Goal: Task Accomplishment & Management: Use online tool/utility

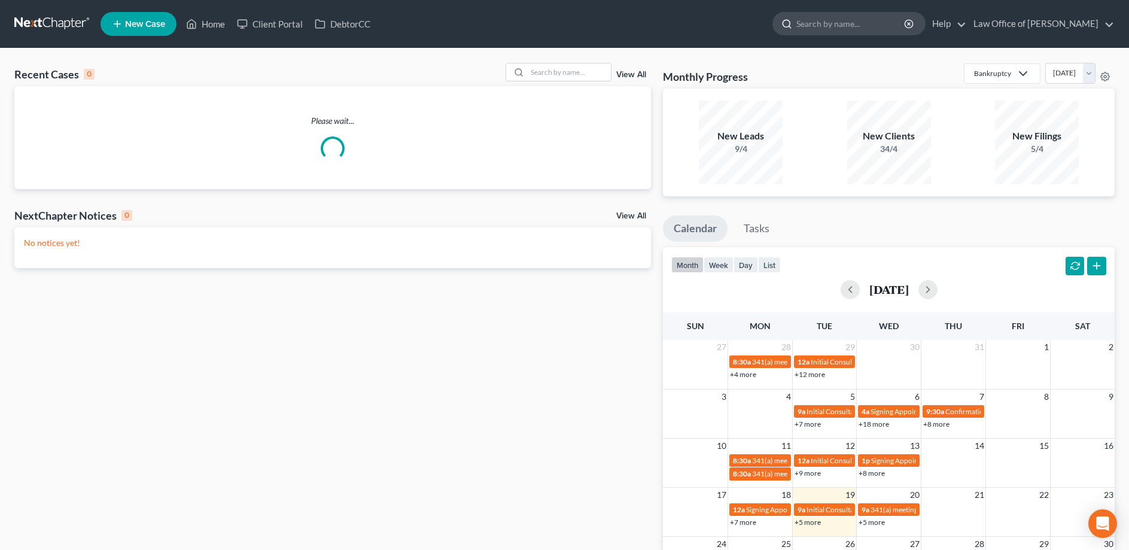
click at [846, 23] on input "search" at bounding box center [850, 24] width 109 height 22
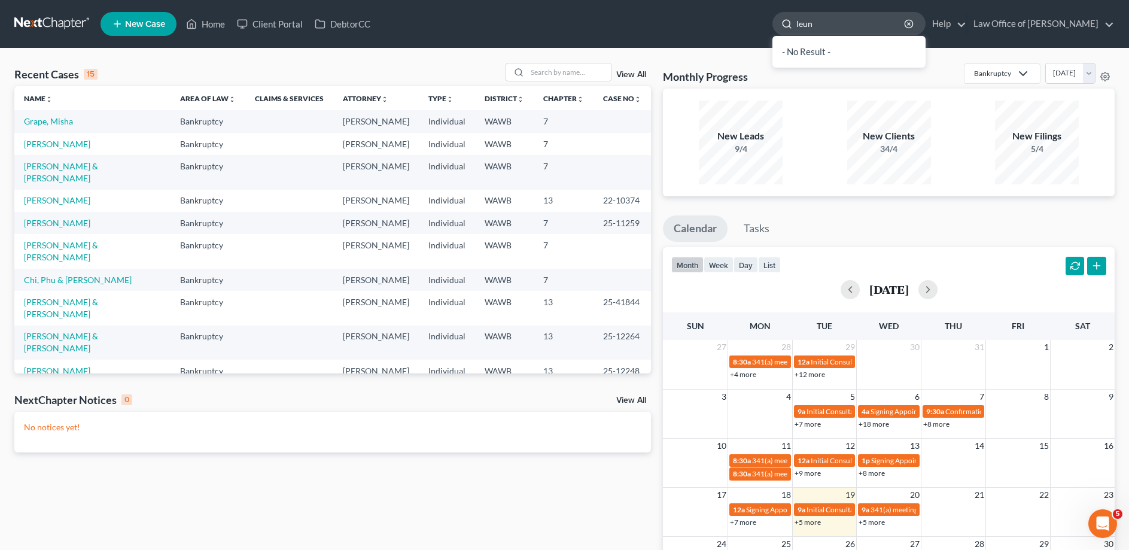
type input "[PERSON_NAME]"
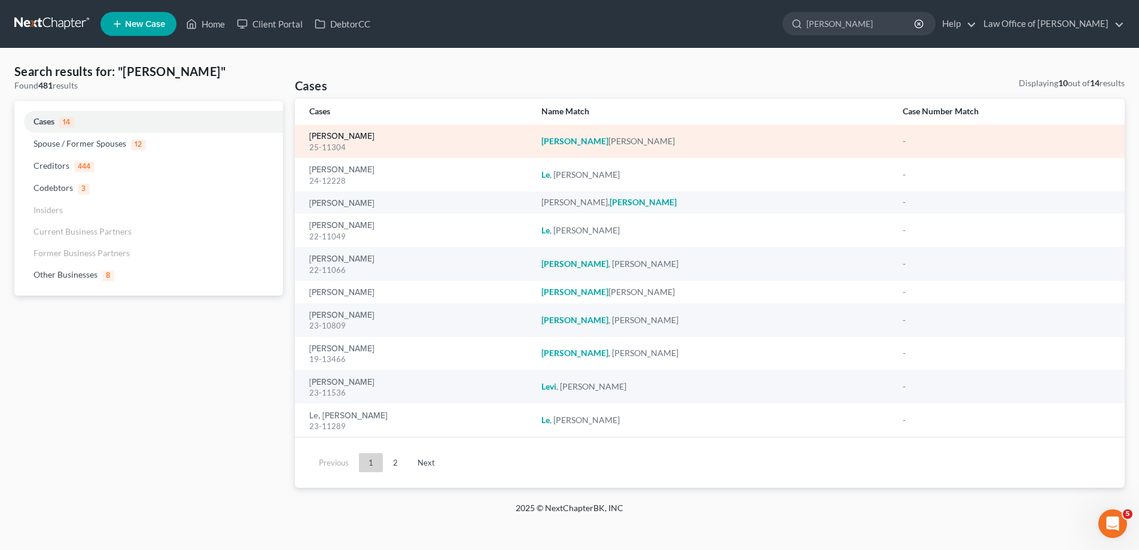
click at [347, 136] on link "[PERSON_NAME]" at bounding box center [341, 136] width 65 height 8
select select "6"
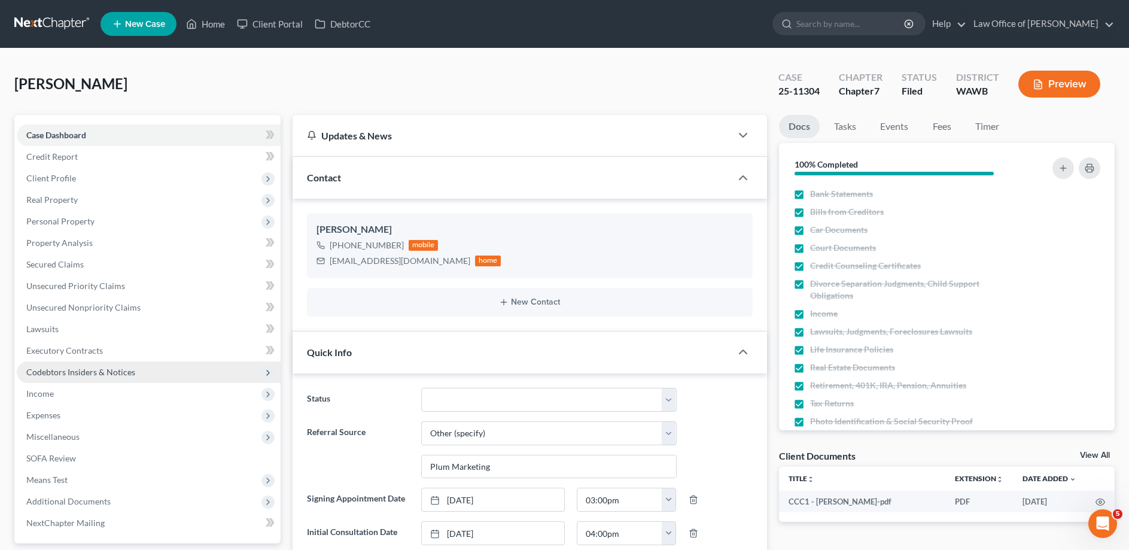
scroll to position [183, 0]
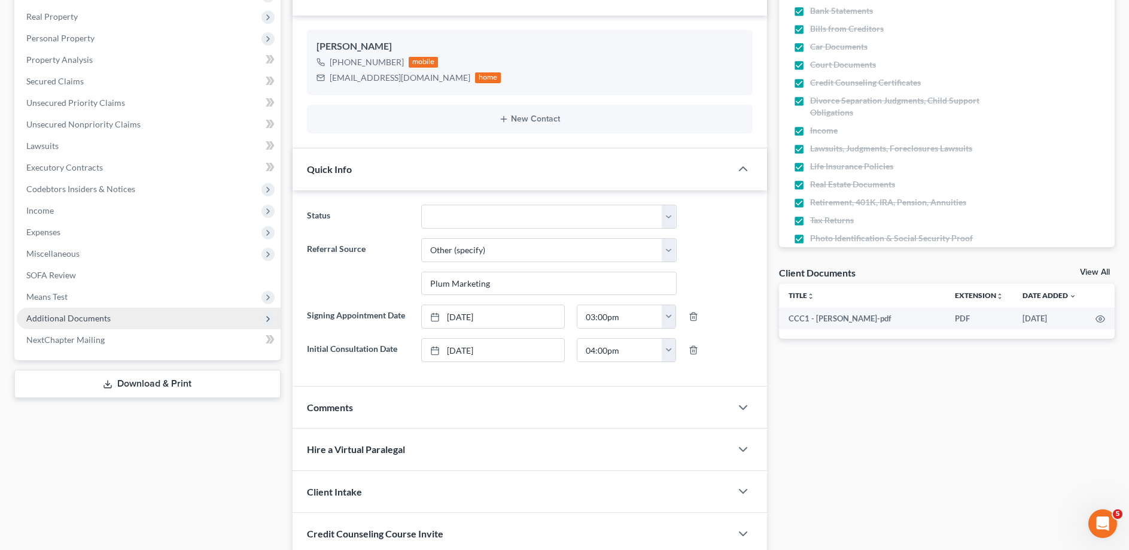
click at [138, 318] on span "Additional Documents" at bounding box center [149, 318] width 264 height 22
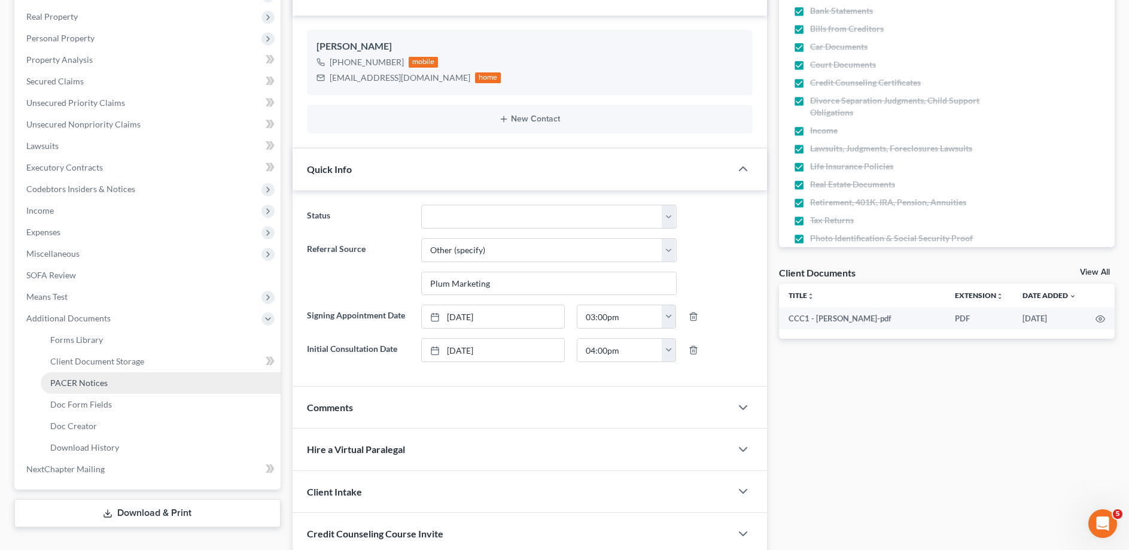
click at [122, 375] on link "PACER Notices" at bounding box center [161, 383] width 240 height 22
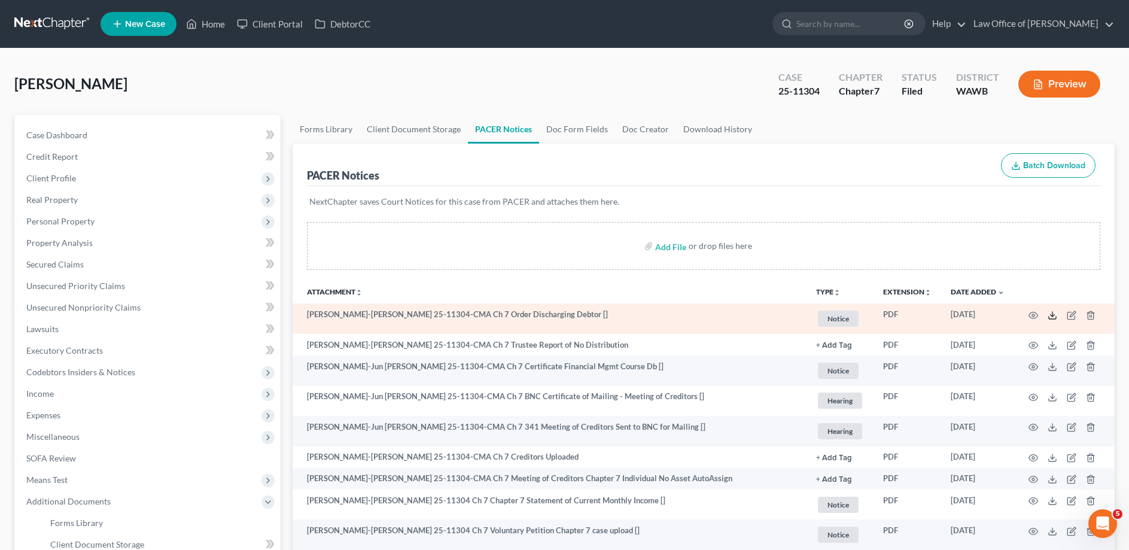
click at [1051, 317] on icon at bounding box center [1052, 315] width 10 height 10
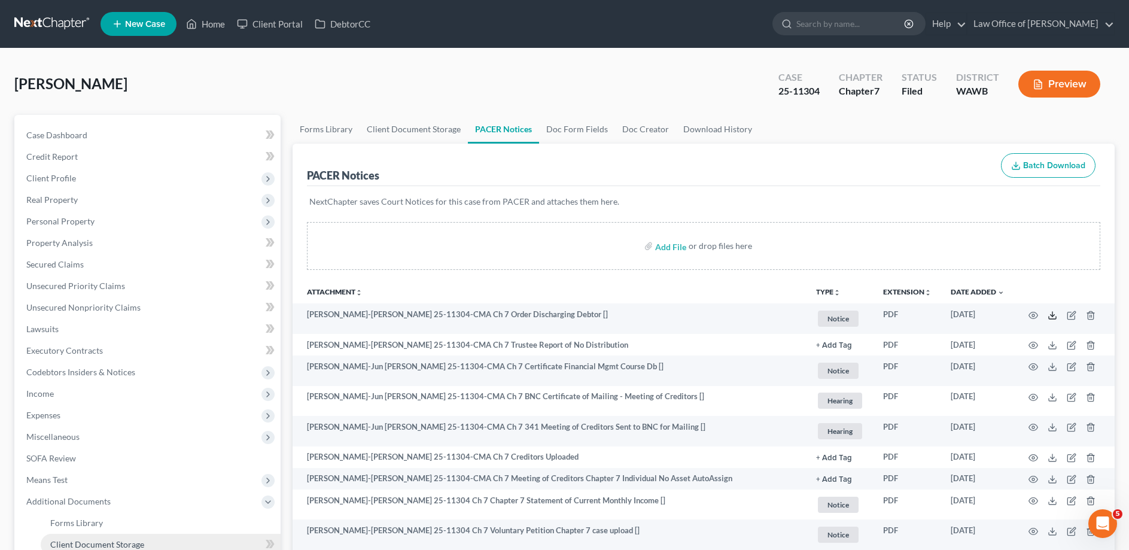
scroll to position [61, 0]
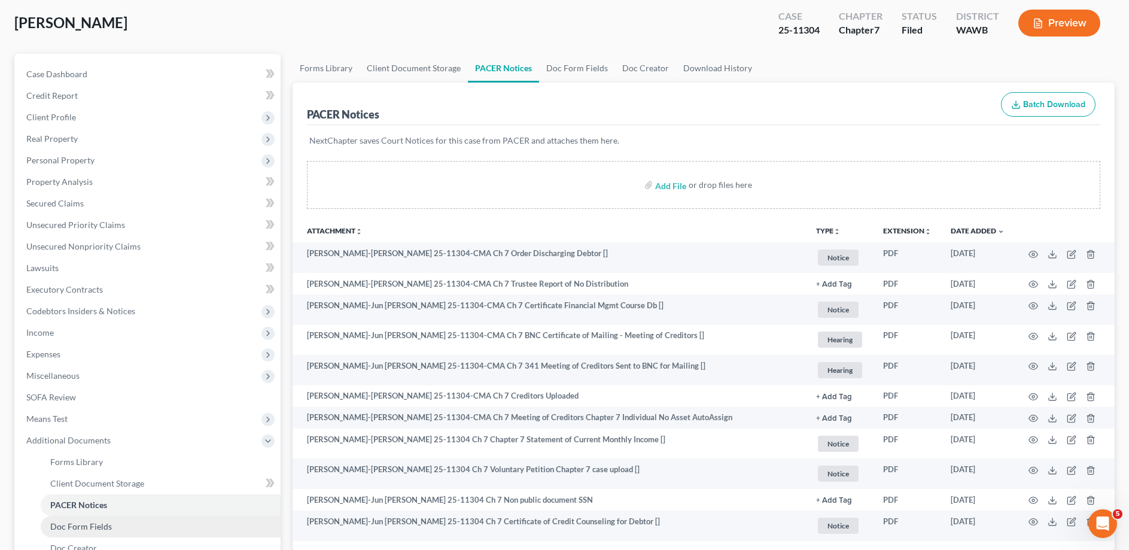
click at [79, 526] on span "Doc Form Fields" at bounding box center [81, 526] width 62 height 10
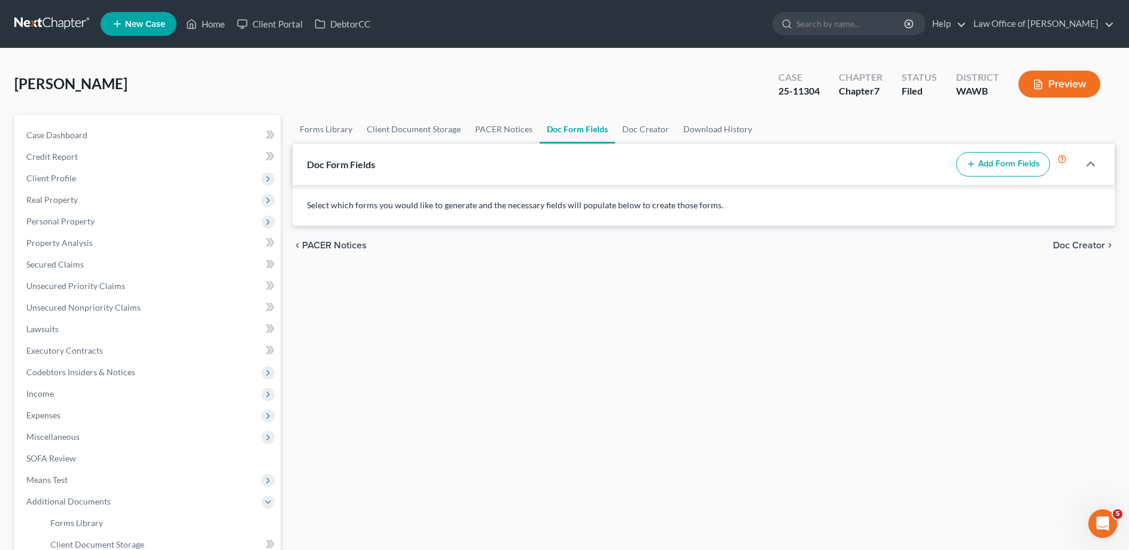
click at [989, 167] on button "Add Form Fields" at bounding box center [1003, 164] width 94 height 25
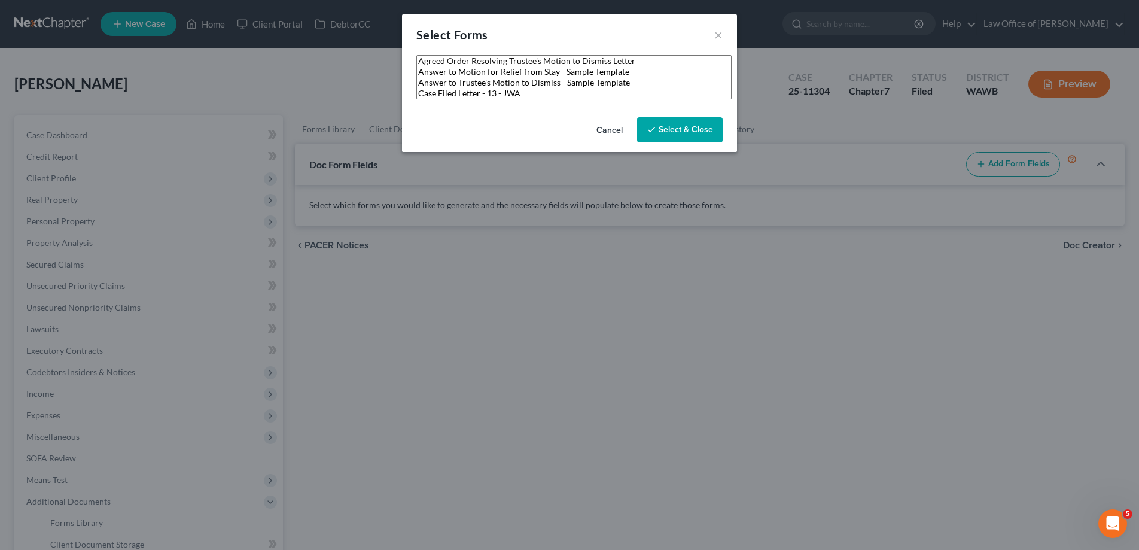
select select
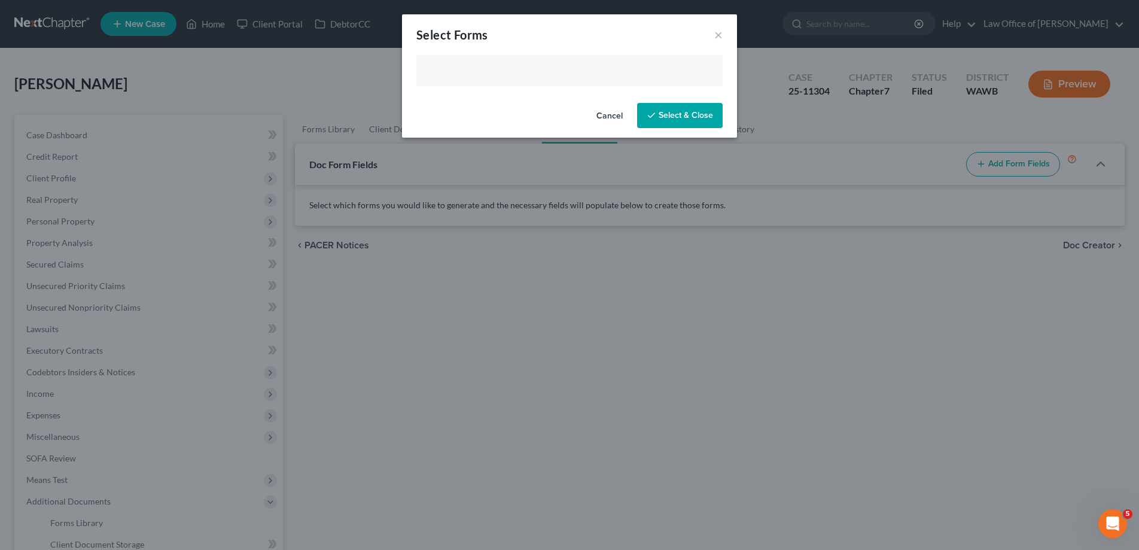
click at [473, 75] on input "text" at bounding box center [567, 72] width 289 height 18
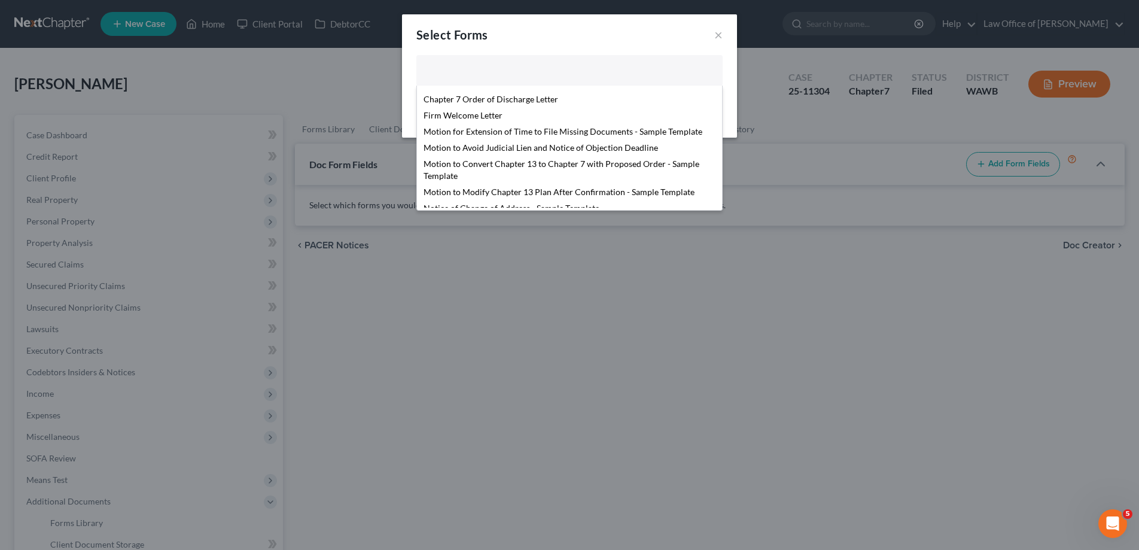
scroll to position [257, 0]
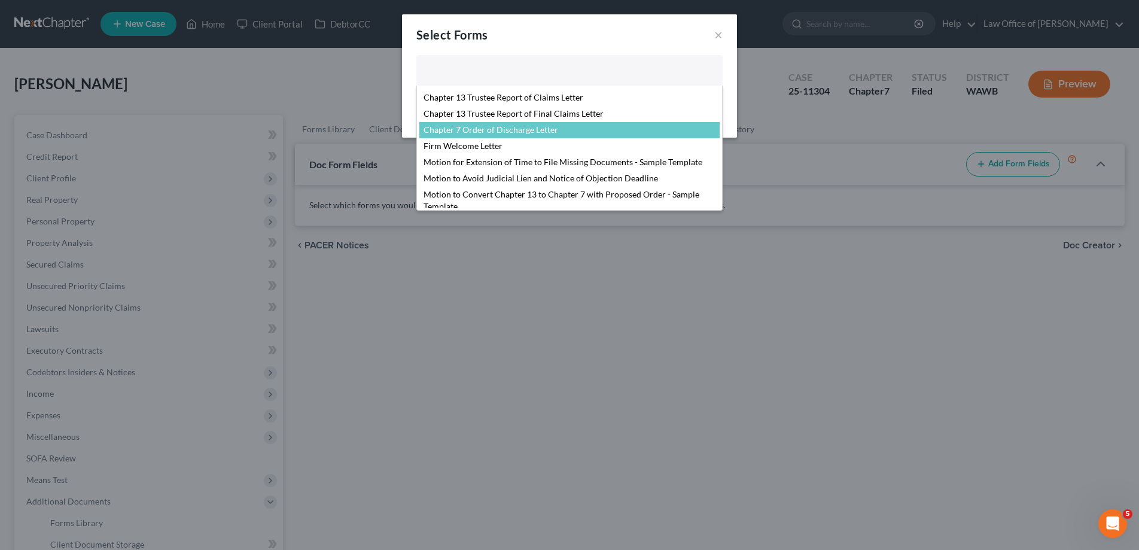
select select "103730"
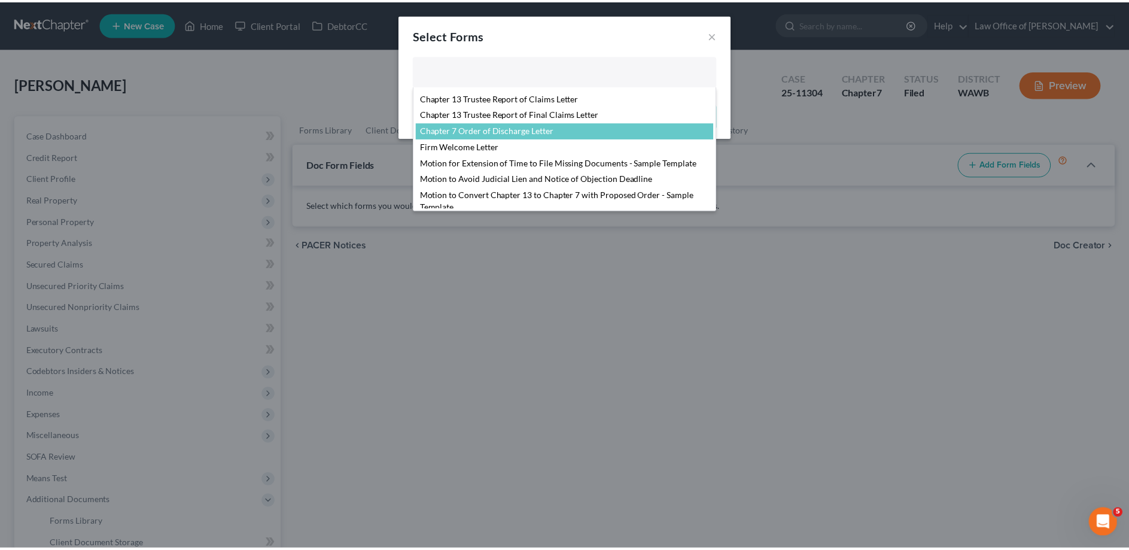
scroll to position [226, 0]
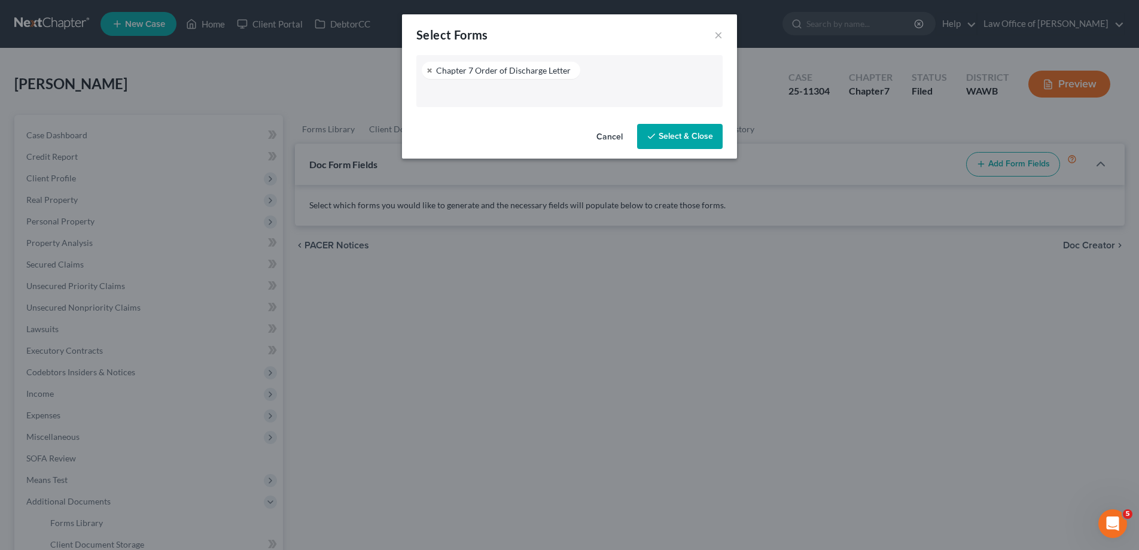
click at [662, 135] on button "Select & Close" at bounding box center [680, 136] width 86 height 25
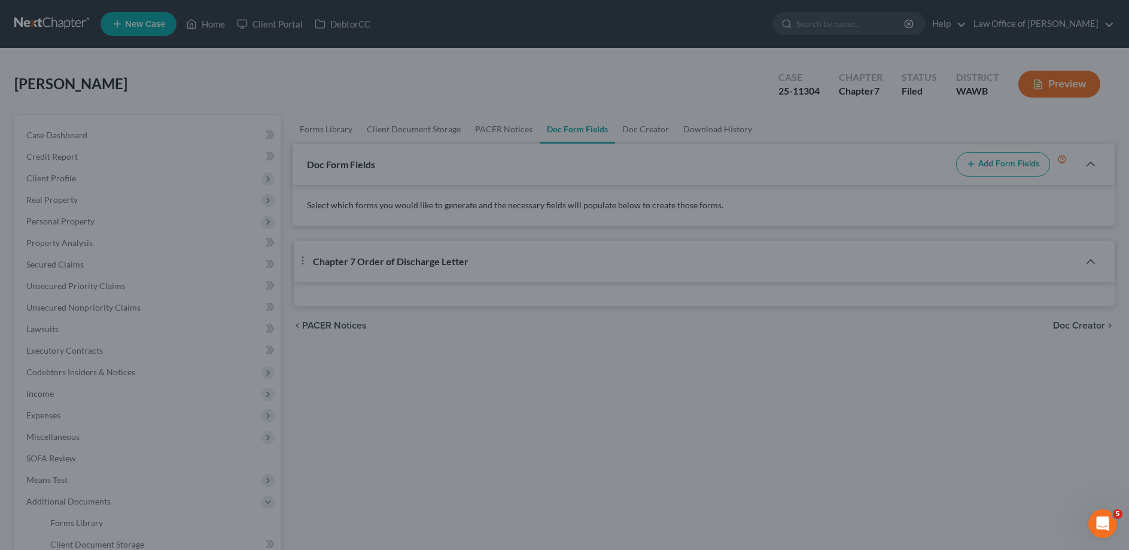
select select "0"
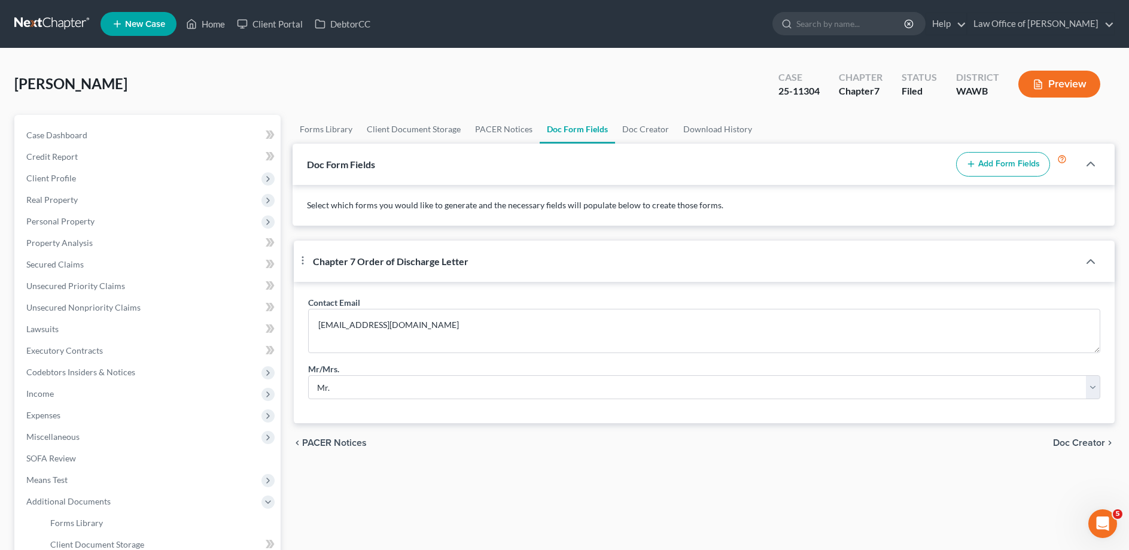
click at [1083, 447] on span "Doc Creator" at bounding box center [1079, 443] width 52 height 10
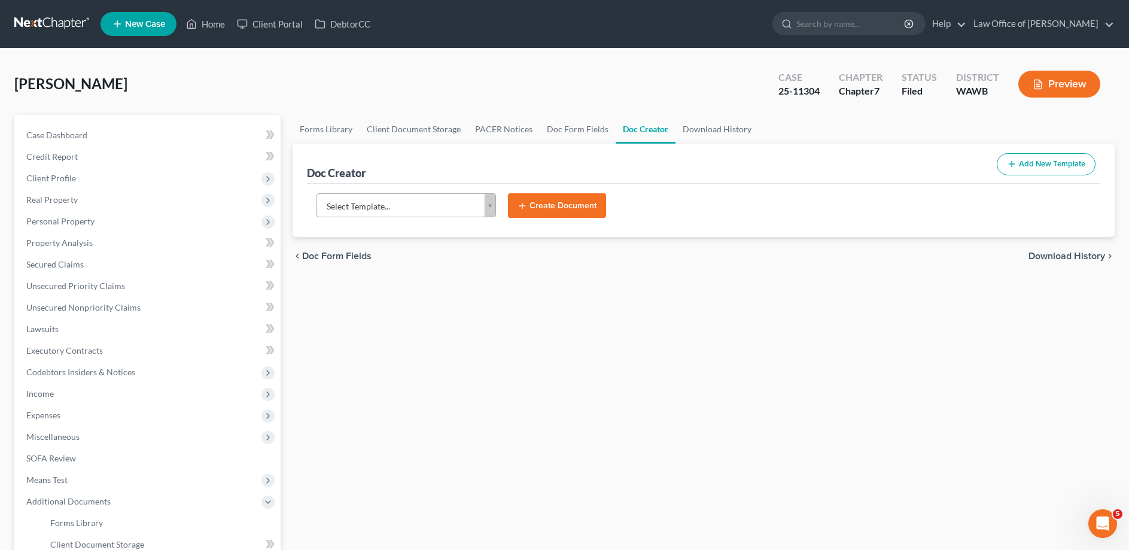
click at [400, 202] on body "Home New Case Client Portal DebtorCC Law Office of [PERSON_NAME] [EMAIL_ADDRESS…" at bounding box center [564, 377] width 1129 height 755
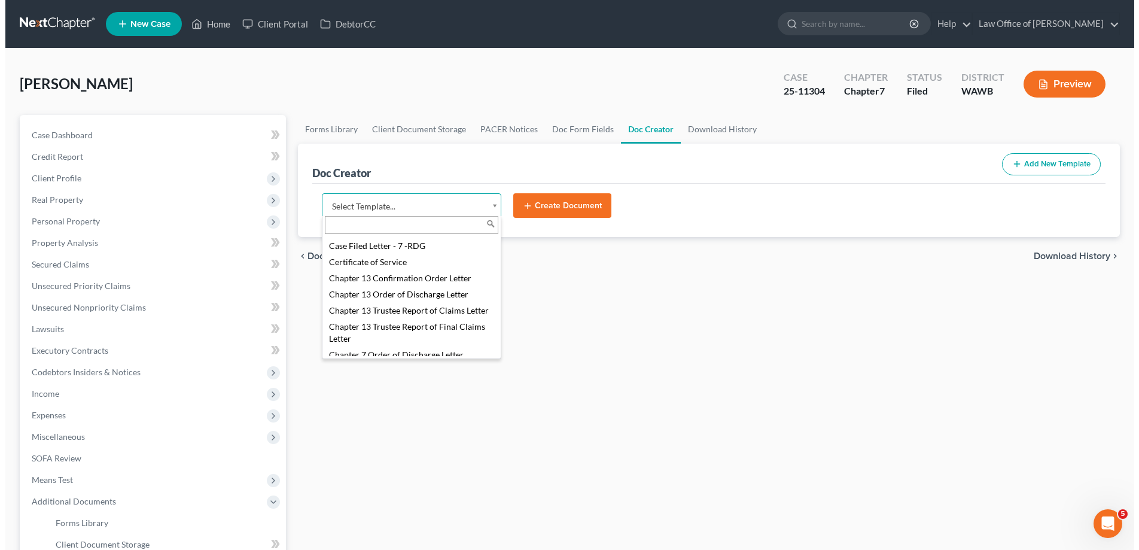
scroll to position [275, 0]
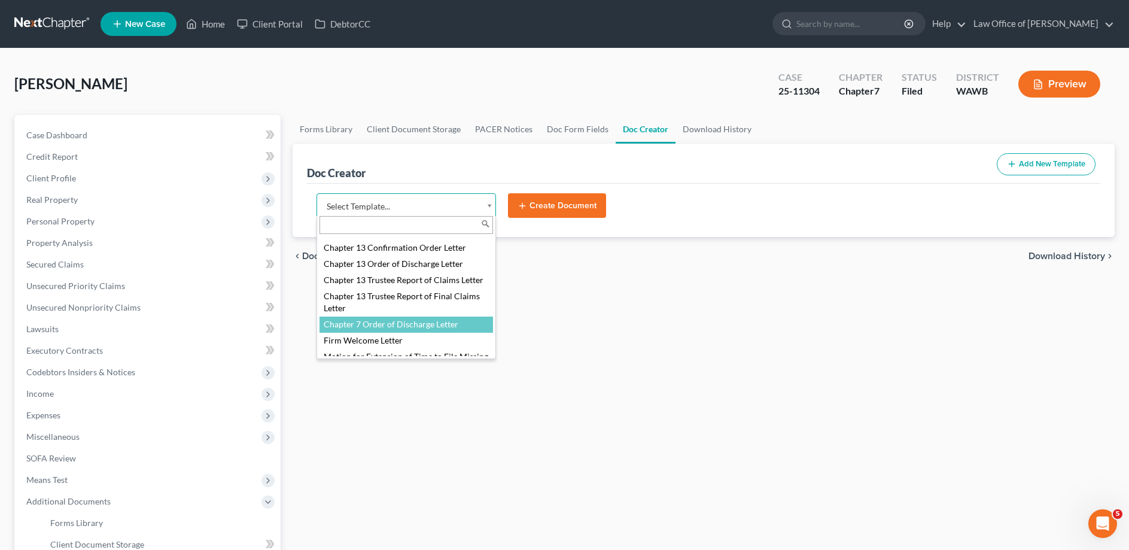
select select "103730"
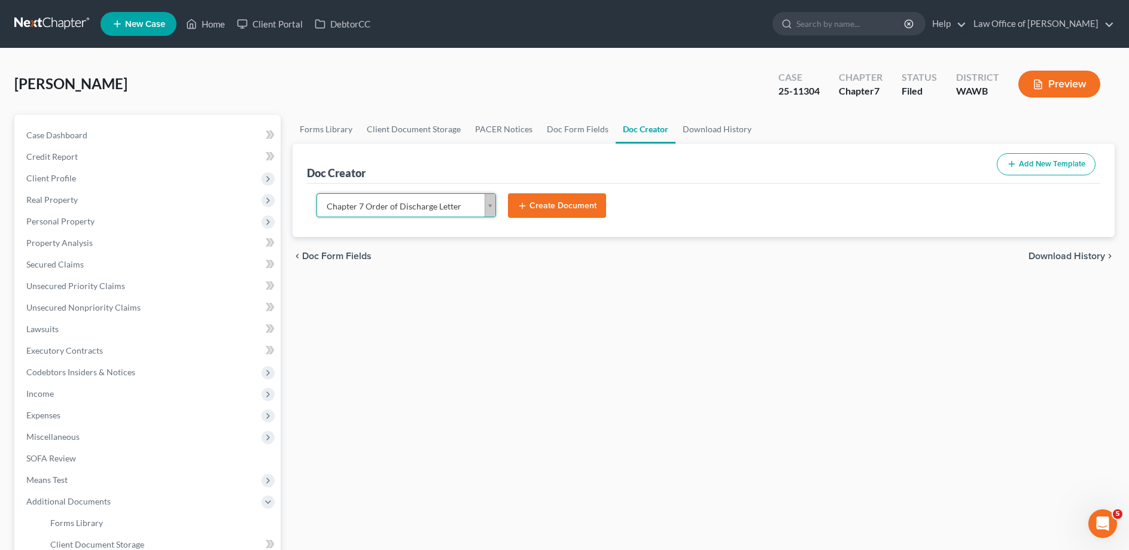
click at [536, 196] on button "Create Document" at bounding box center [557, 205] width 98 height 25
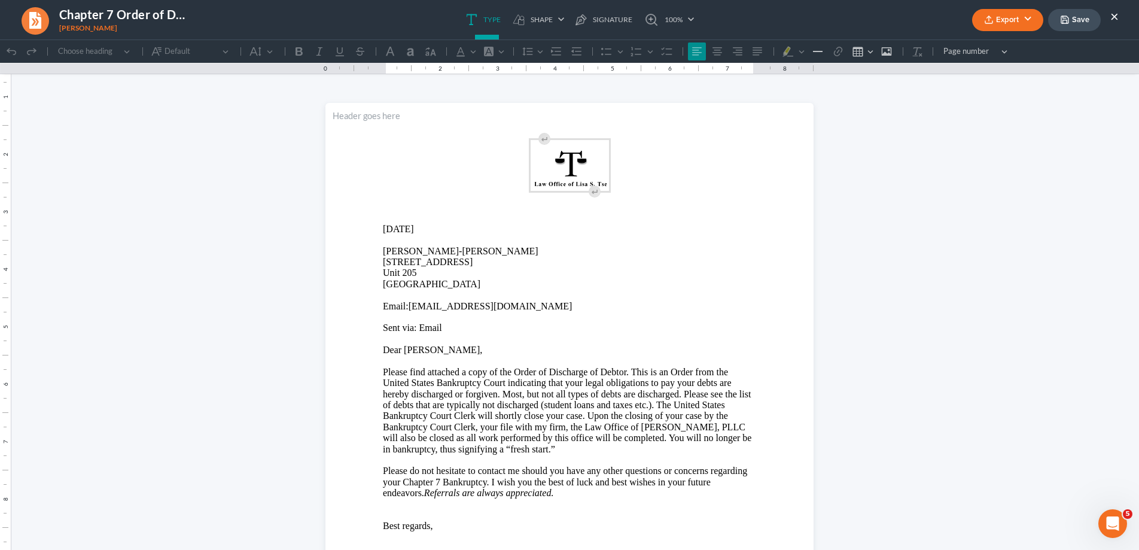
scroll to position [0, 0]
click at [489, 266] on p "[STREET_ADDRESS]" at bounding box center [569, 273] width 373 height 33
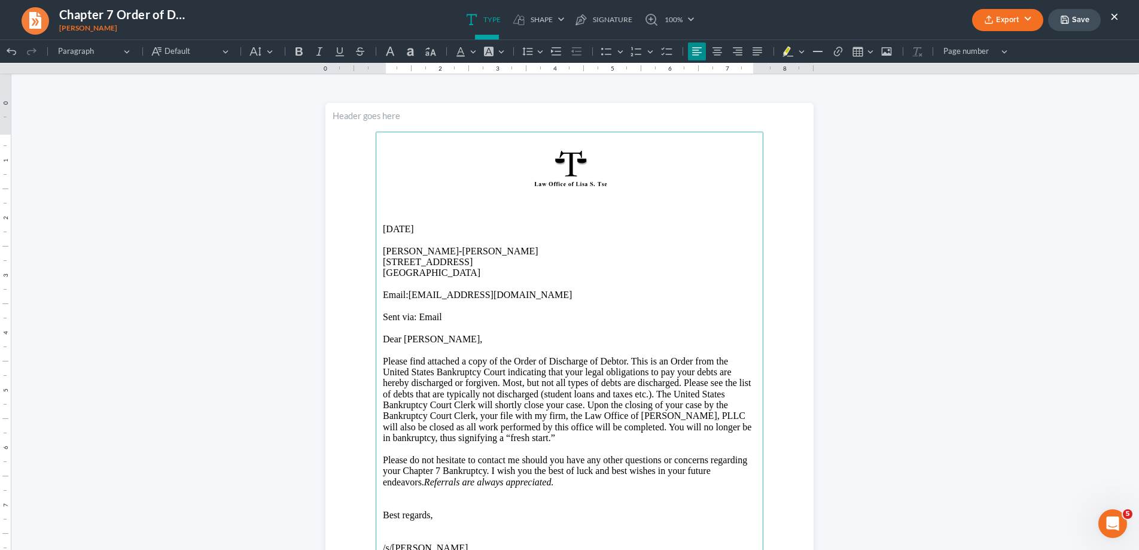
click at [1015, 16] on button "Export" at bounding box center [1007, 20] width 71 height 22
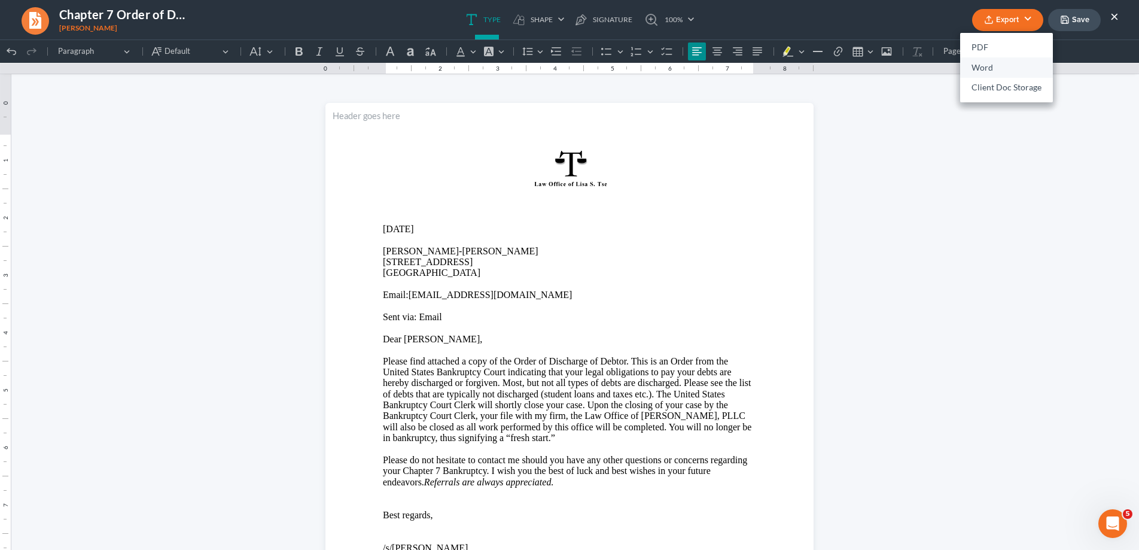
click at [1004, 62] on link "Word" at bounding box center [1006, 67] width 93 height 20
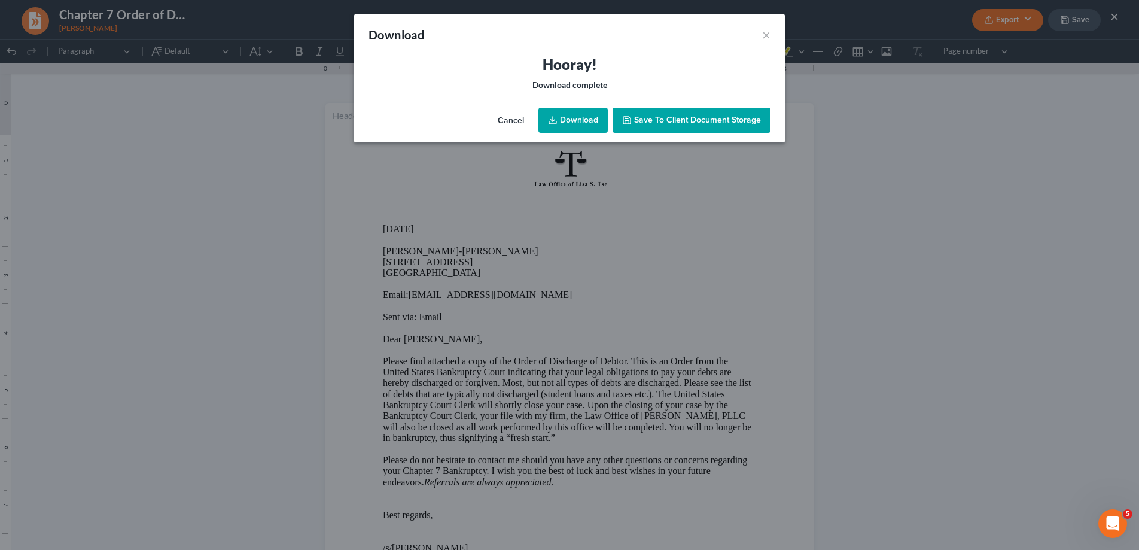
click at [575, 122] on link "Download" at bounding box center [572, 120] width 69 height 25
click at [767, 37] on button "×" at bounding box center [766, 35] width 8 height 14
